Goal: Navigation & Orientation: Understand site structure

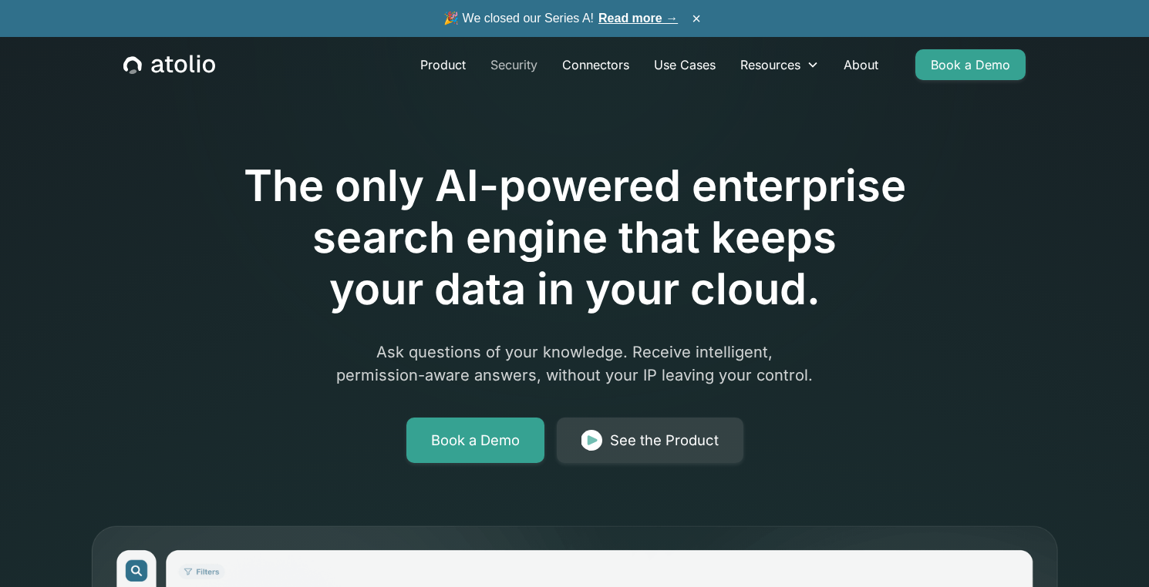
click at [506, 57] on link "Security" at bounding box center [514, 64] width 72 height 31
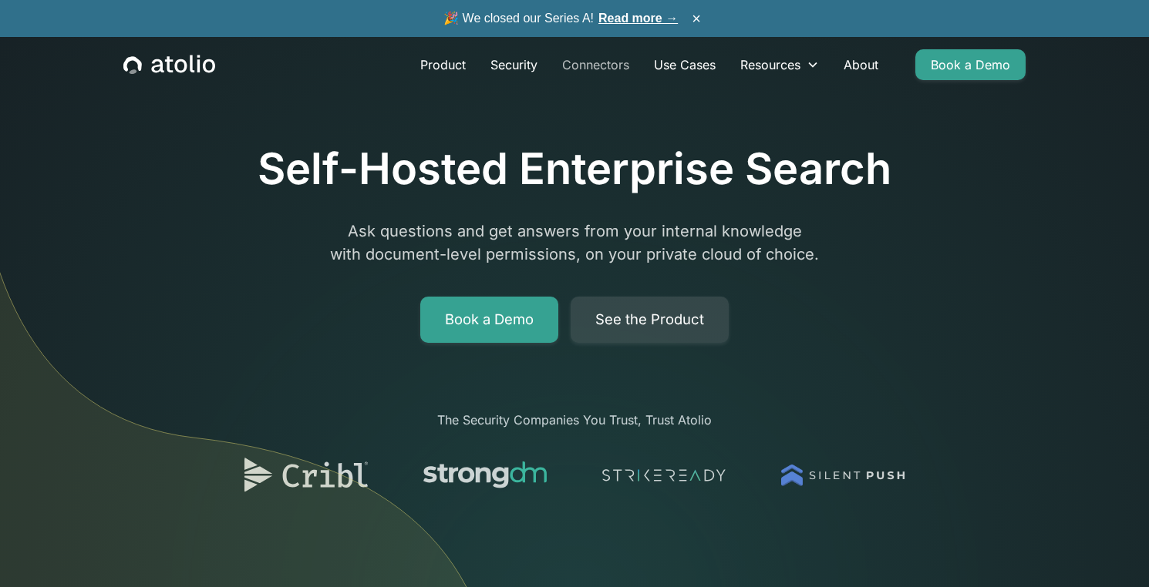
click at [602, 68] on link "Connectors" at bounding box center [596, 64] width 92 height 31
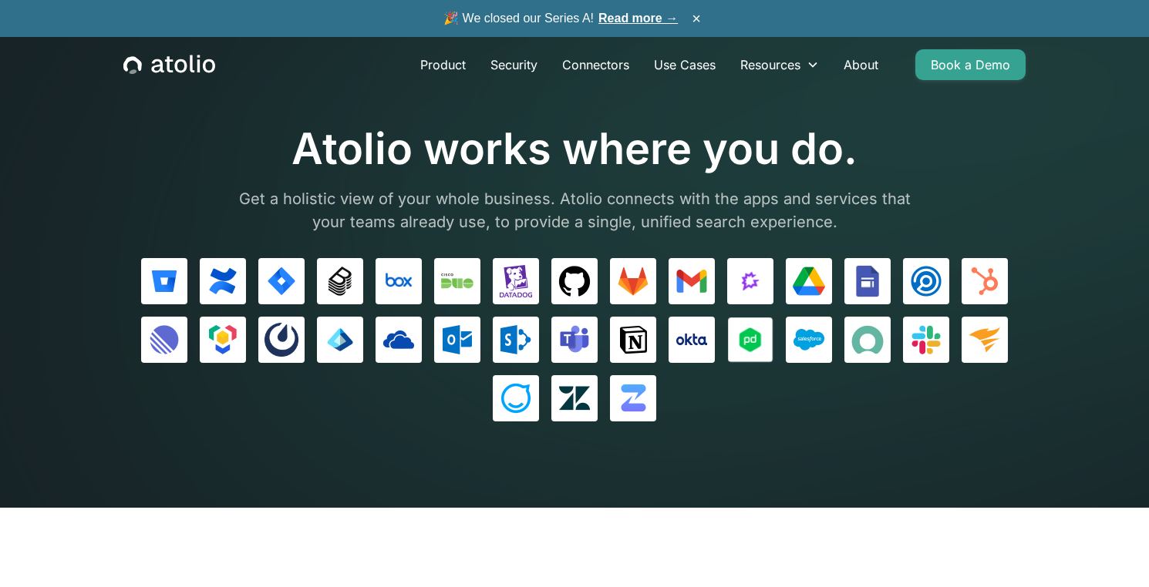
click at [752, 340] on img at bounding box center [750, 340] width 32 height 32
